Goal: Check status: Check status

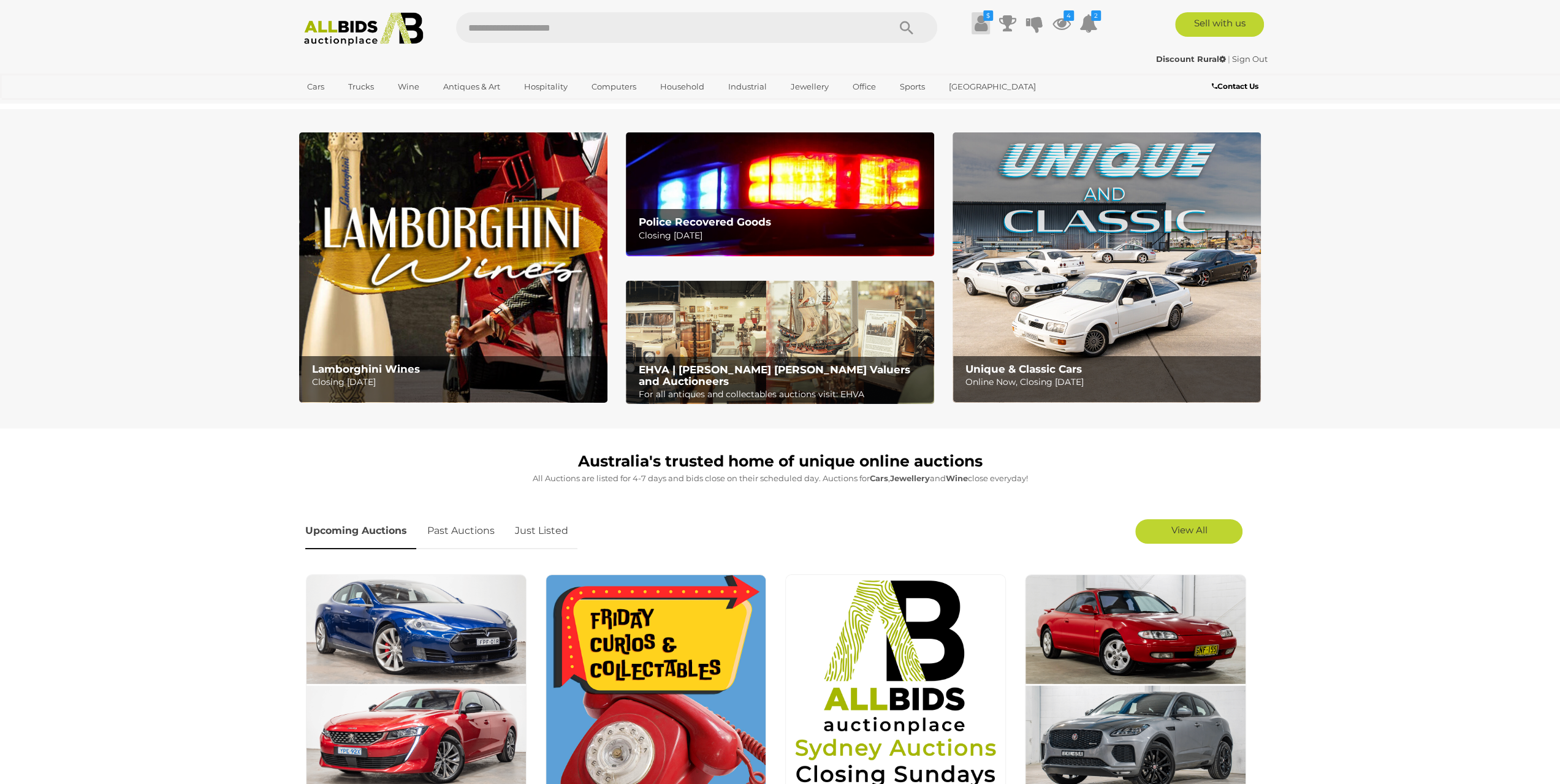
click at [981, 23] on icon at bounding box center [980, 23] width 13 height 22
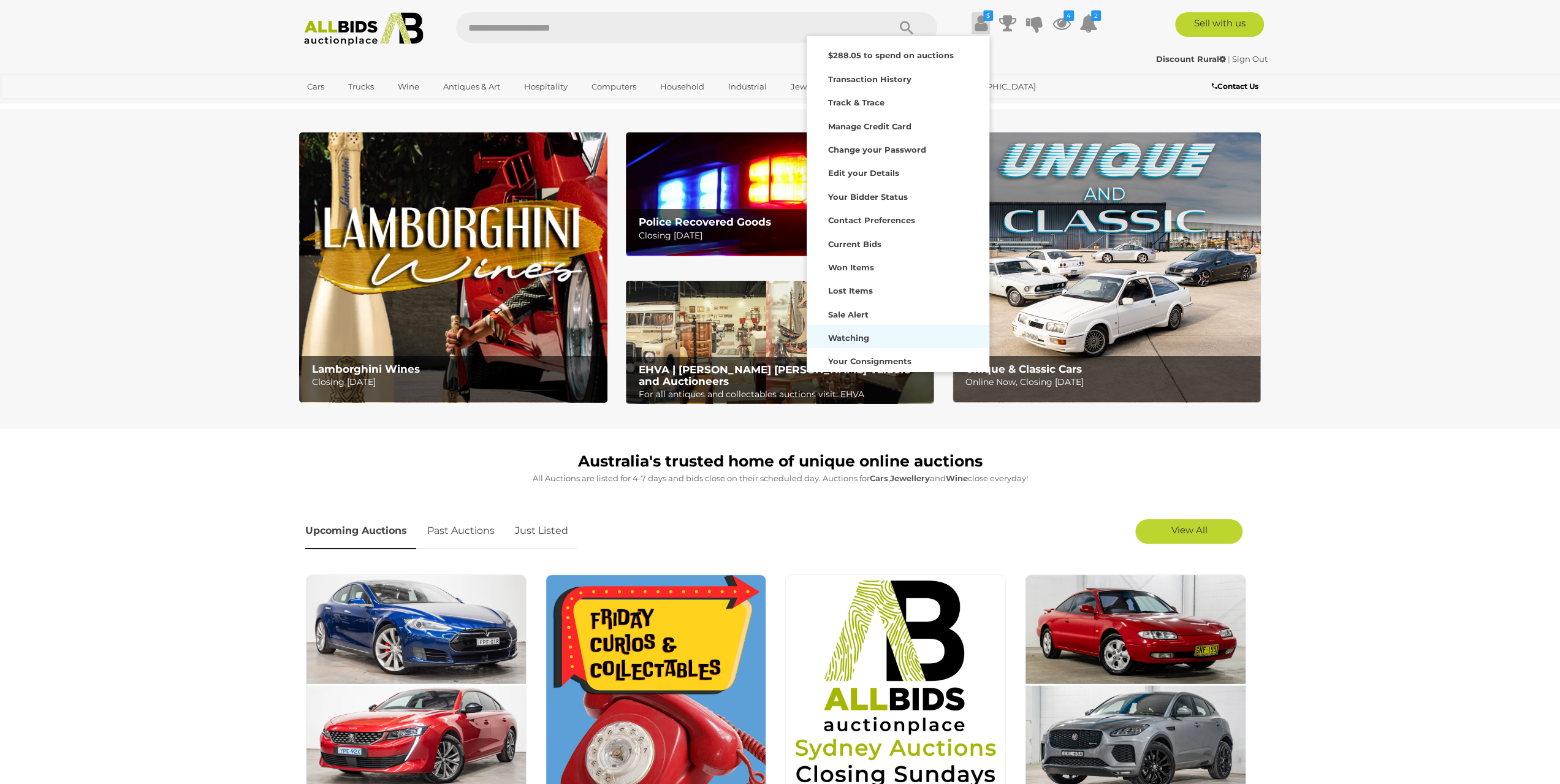
click at [857, 332] on strong "Watching" at bounding box center [848, 337] width 41 height 10
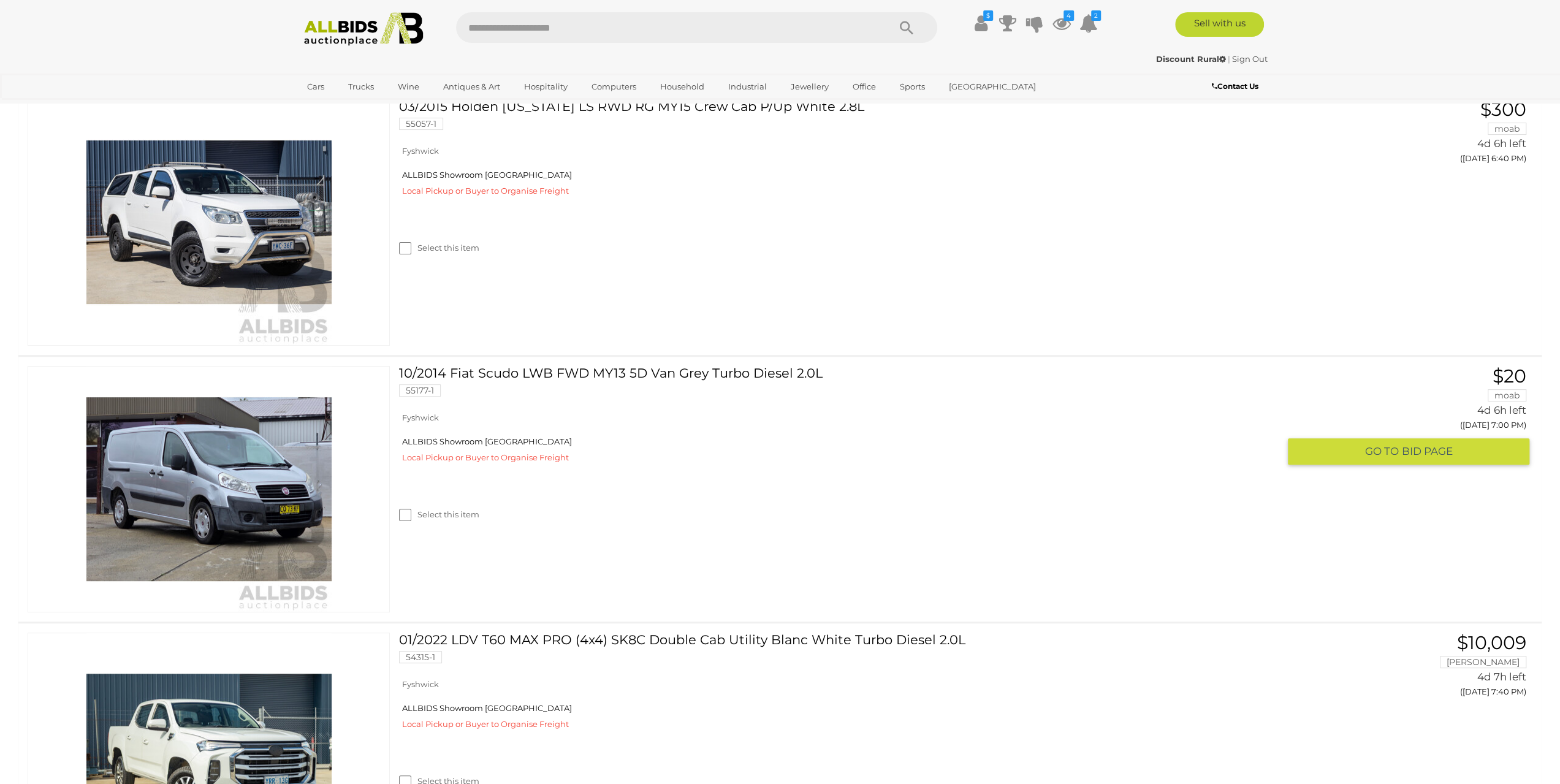
scroll to position [245, 0]
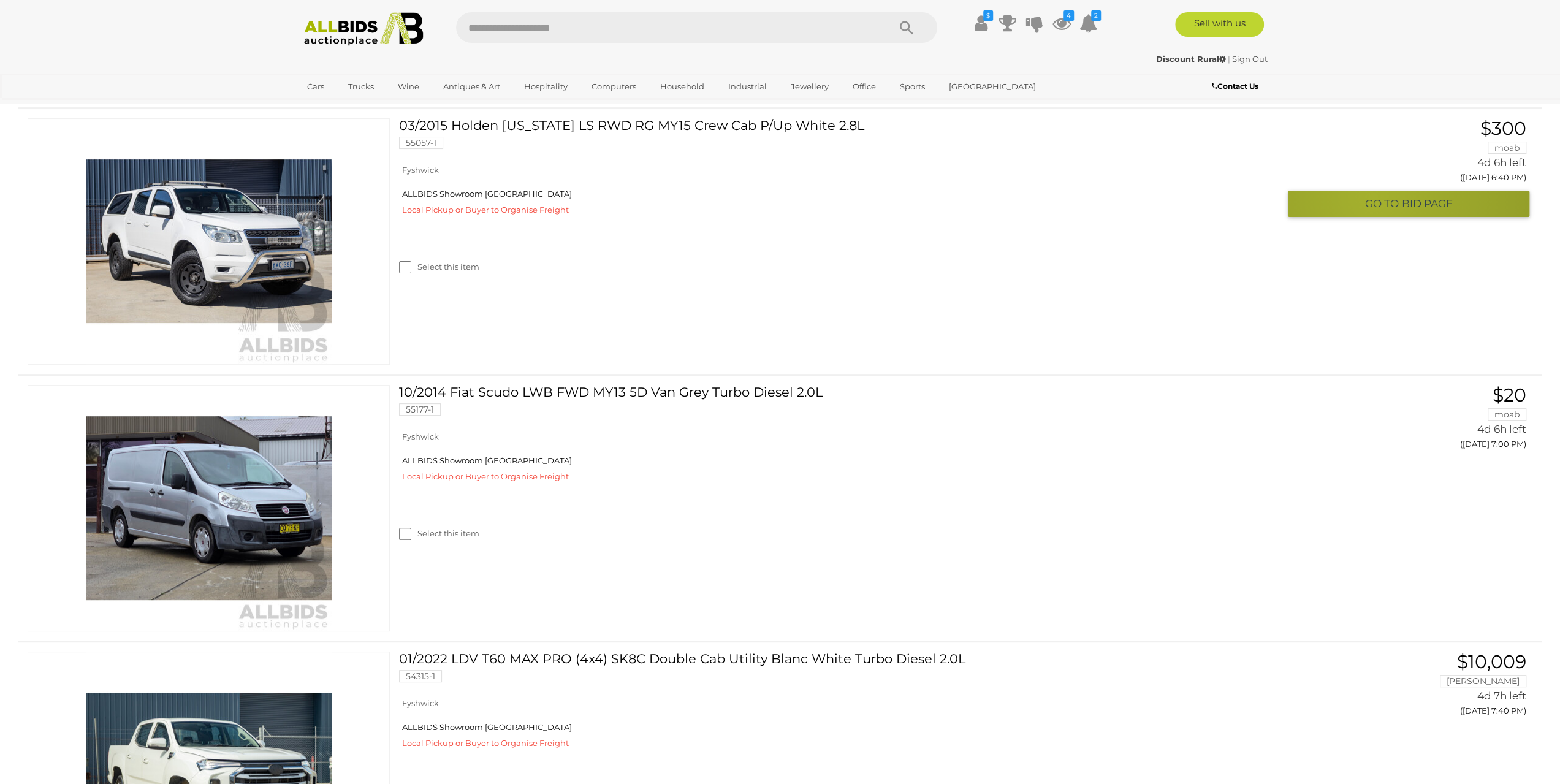
click at [1373, 198] on span "GO TO" at bounding box center [1383, 204] width 37 height 14
